Goal: Task Accomplishment & Management: Complete application form

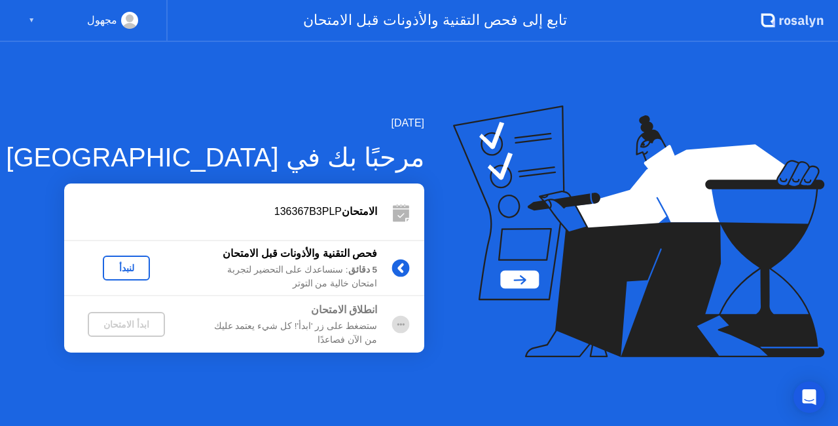
click at [130, 266] on div "لنبدأ" at bounding box center [126, 268] width 37 height 10
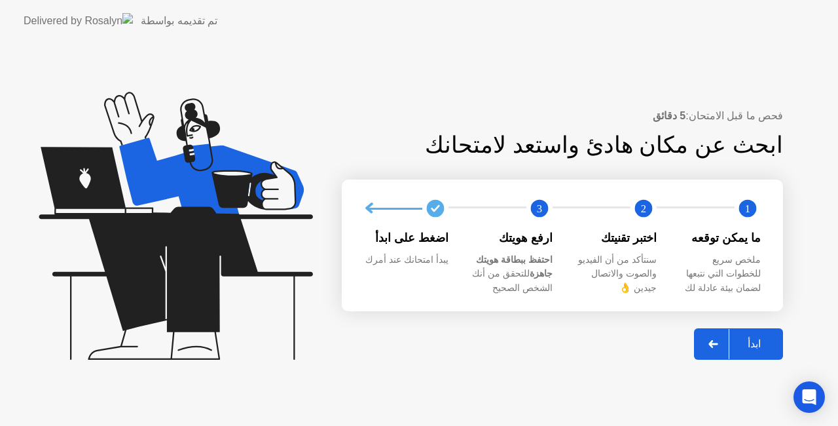
click at [750, 342] on div "ابدأ" at bounding box center [754, 343] width 50 height 12
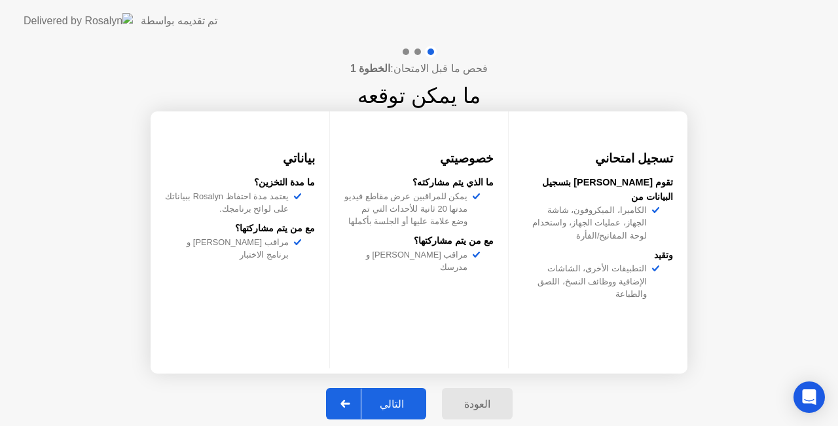
click at [411, 397] on div "التالي" at bounding box center [391, 403] width 61 height 12
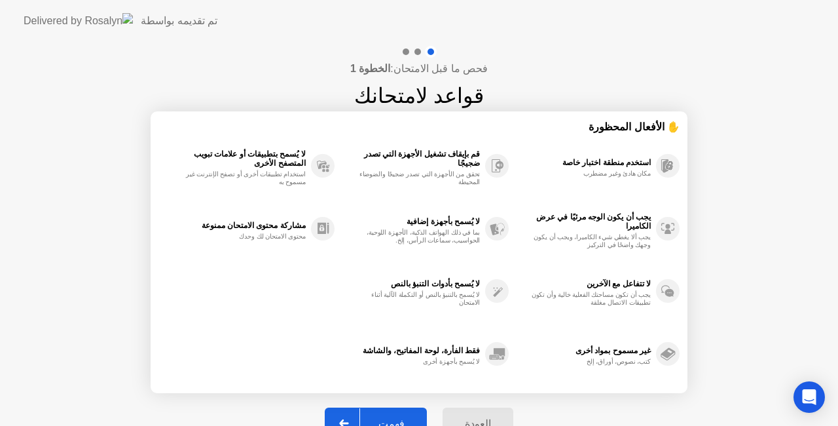
click at [404, 410] on button "فهمت" at bounding box center [376, 422] width 102 height 31
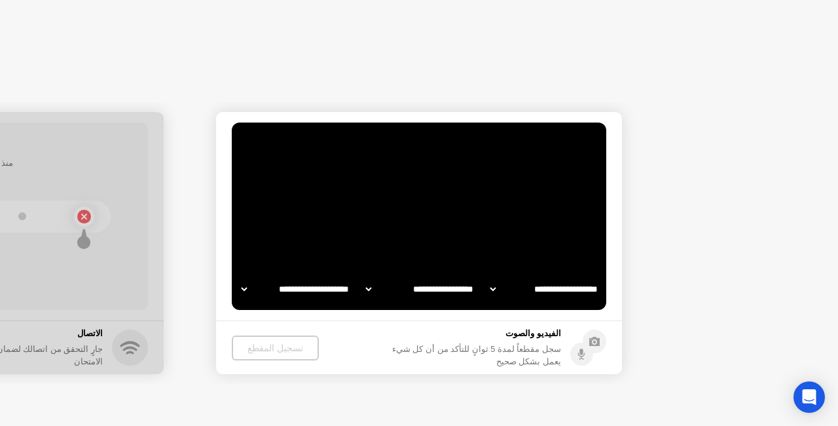
select select "**********"
select select "*******"
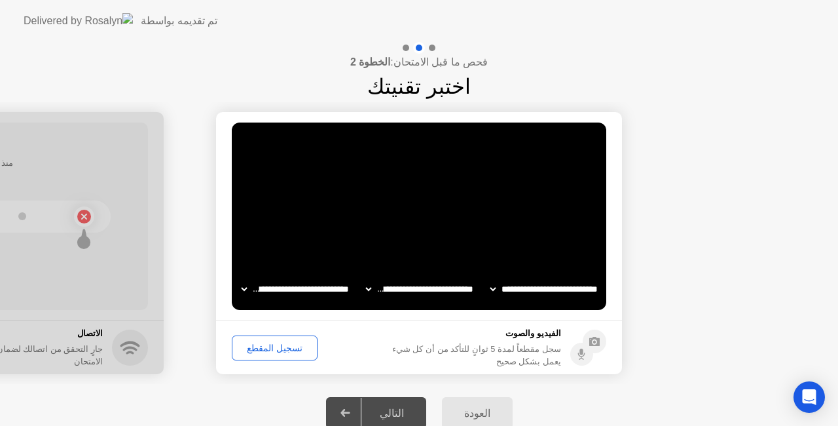
click at [276, 352] on div "تسجيل المقطع" at bounding box center [274, 347] width 77 height 10
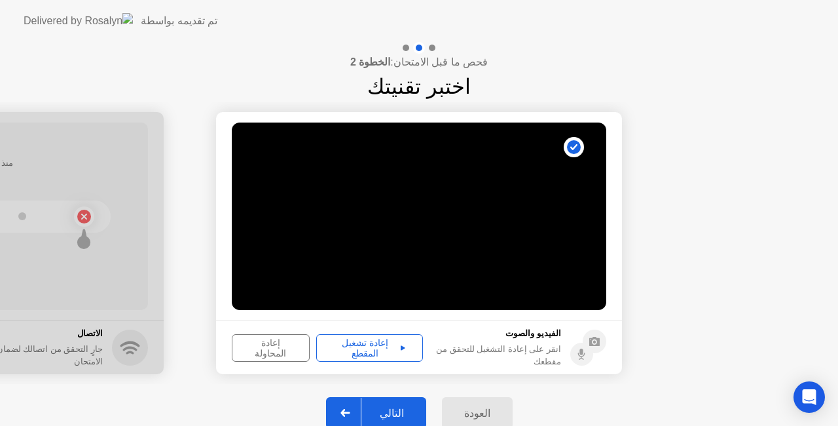
click at [384, 401] on button "التالي" at bounding box center [376, 412] width 100 height 31
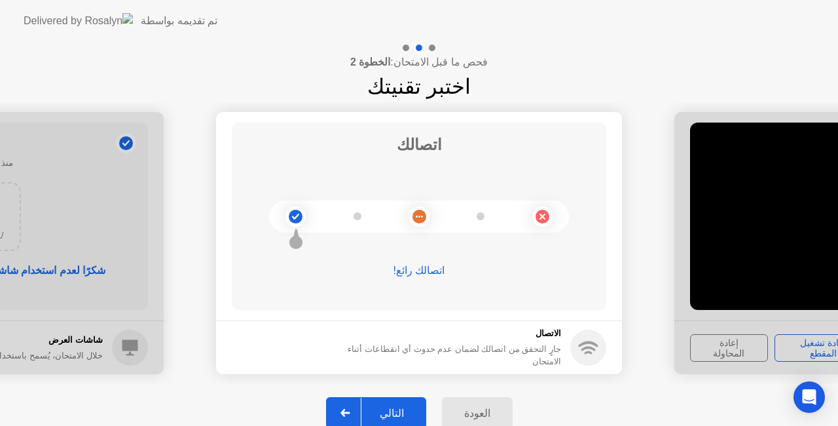
click at [384, 403] on button "التالي" at bounding box center [376, 412] width 100 height 31
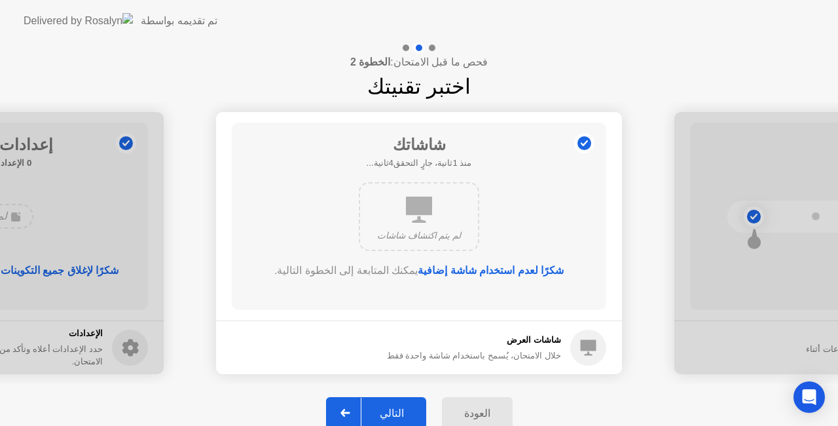
click at [386, 407] on div "التالي" at bounding box center [391, 413] width 61 height 12
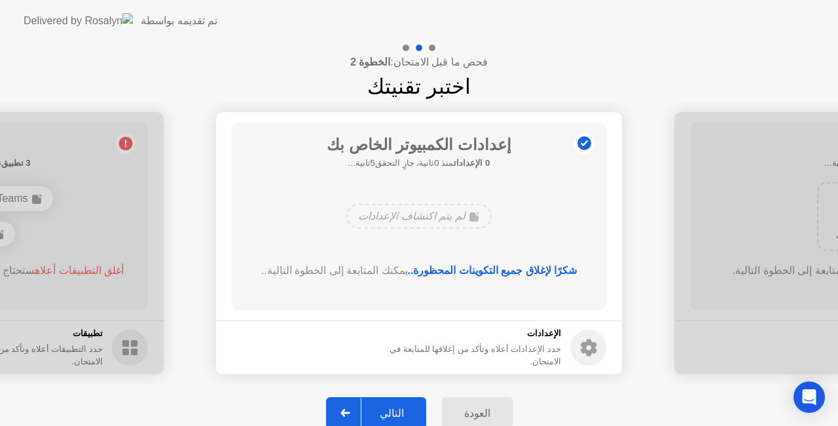
click at [386, 407] on div "التالي" at bounding box center [391, 413] width 61 height 12
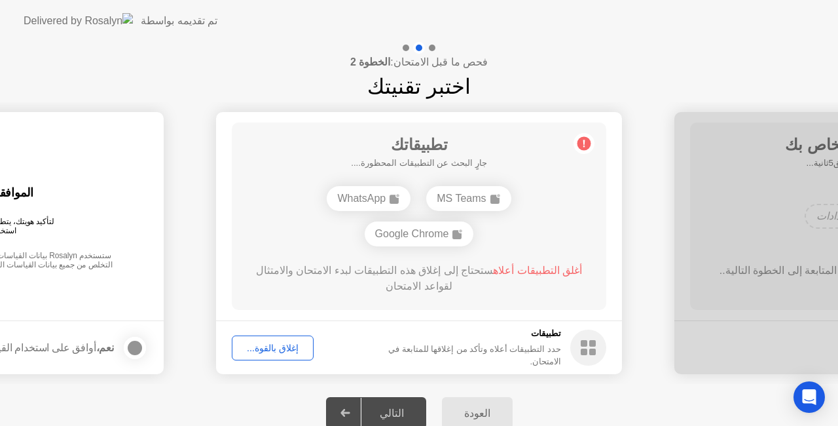
click at [278, 349] on div "إغلاق بالقوة..." at bounding box center [272, 347] width 73 height 10
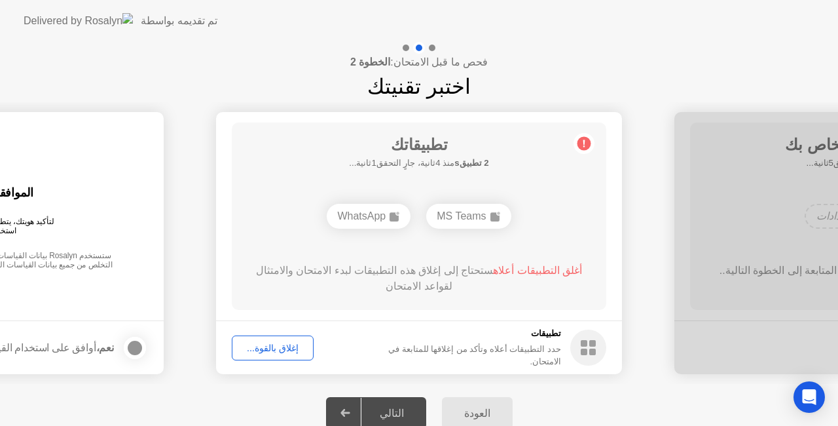
click at [275, 349] on div "إغلاق بالقوة..." at bounding box center [272, 347] width 73 height 10
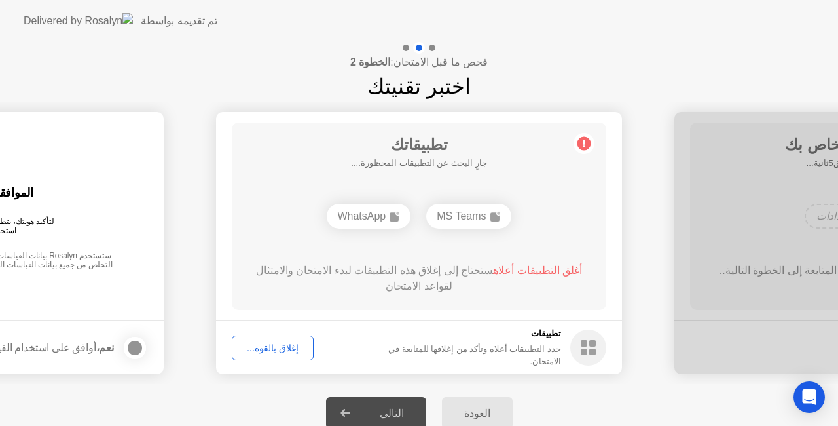
click at [399, 409] on div "التالي" at bounding box center [391, 413] width 61 height 12
